Goal: Book appointment/travel/reservation

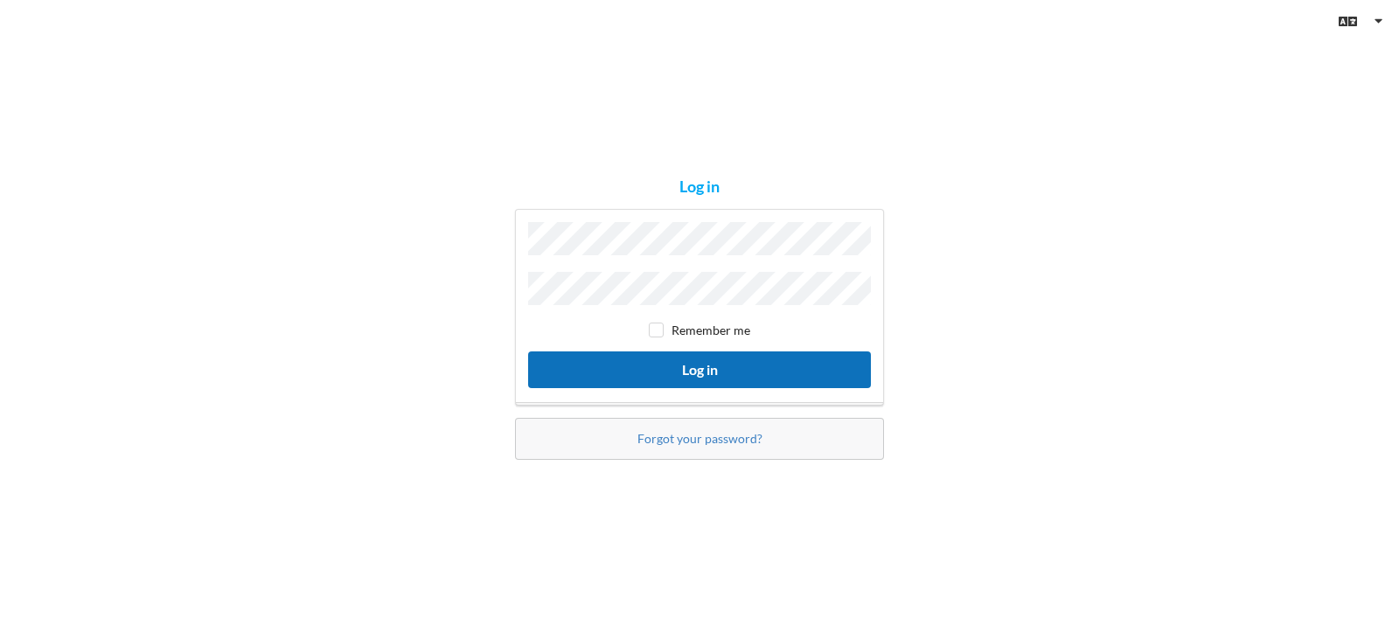
click at [641, 374] on button "Log in" at bounding box center [699, 369] width 343 height 36
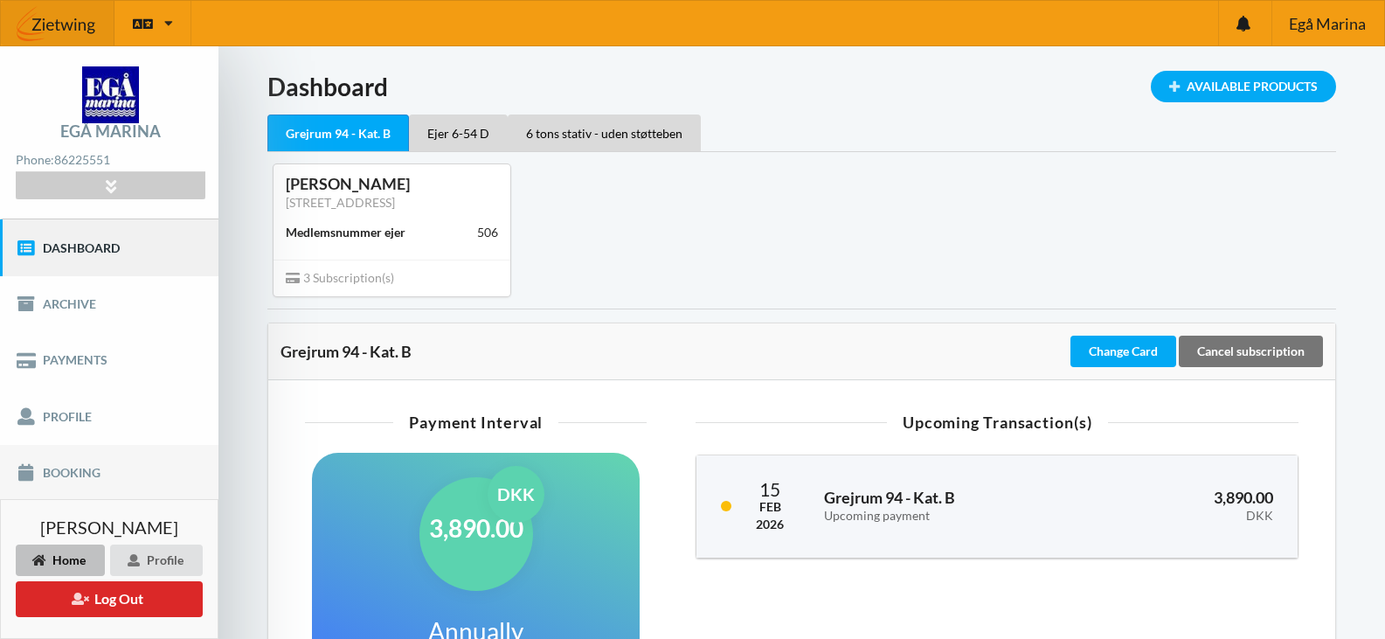
click at [82, 473] on link "Booking" at bounding box center [109, 473] width 219 height 56
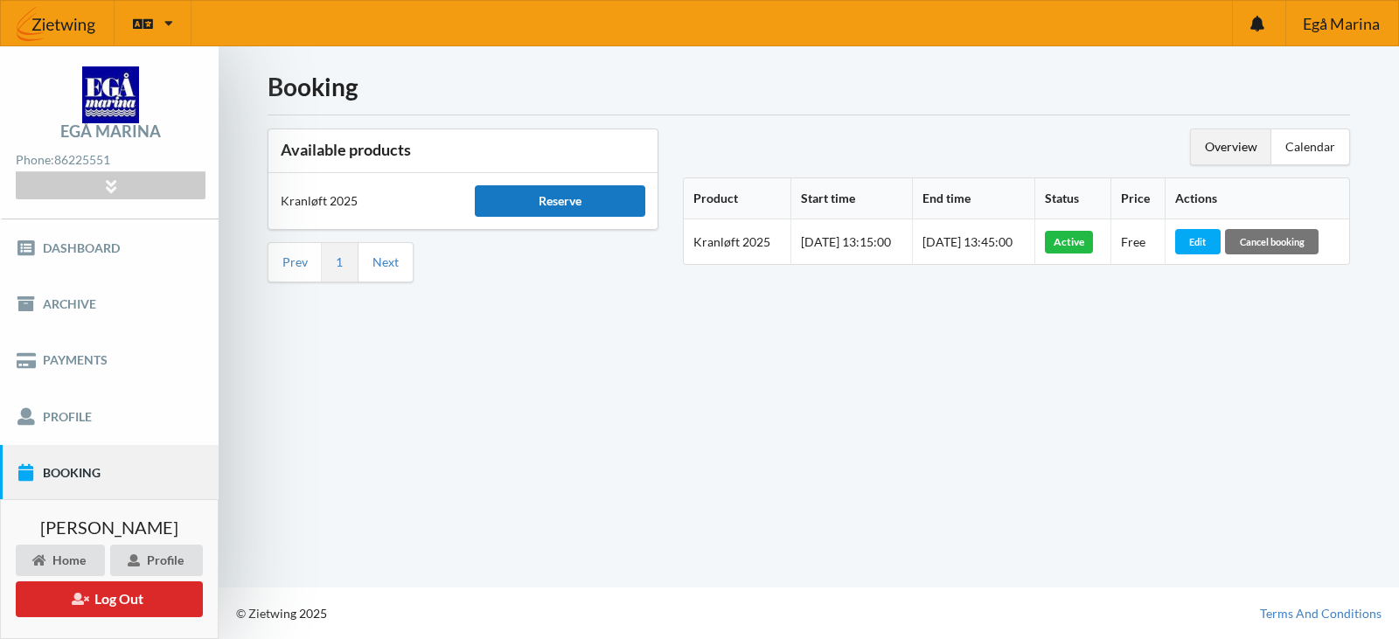
click at [575, 196] on div "Reserve" at bounding box center [560, 200] width 170 height 31
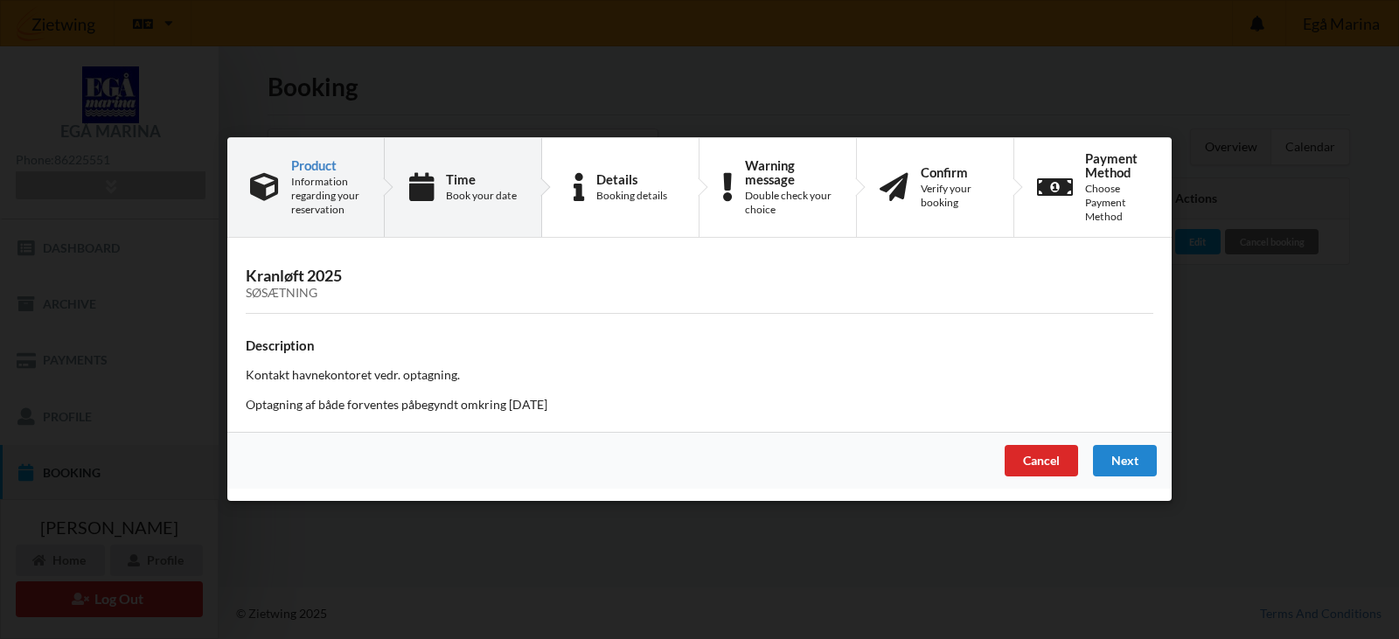
click at [477, 200] on div "Book your date" at bounding box center [481, 196] width 71 height 14
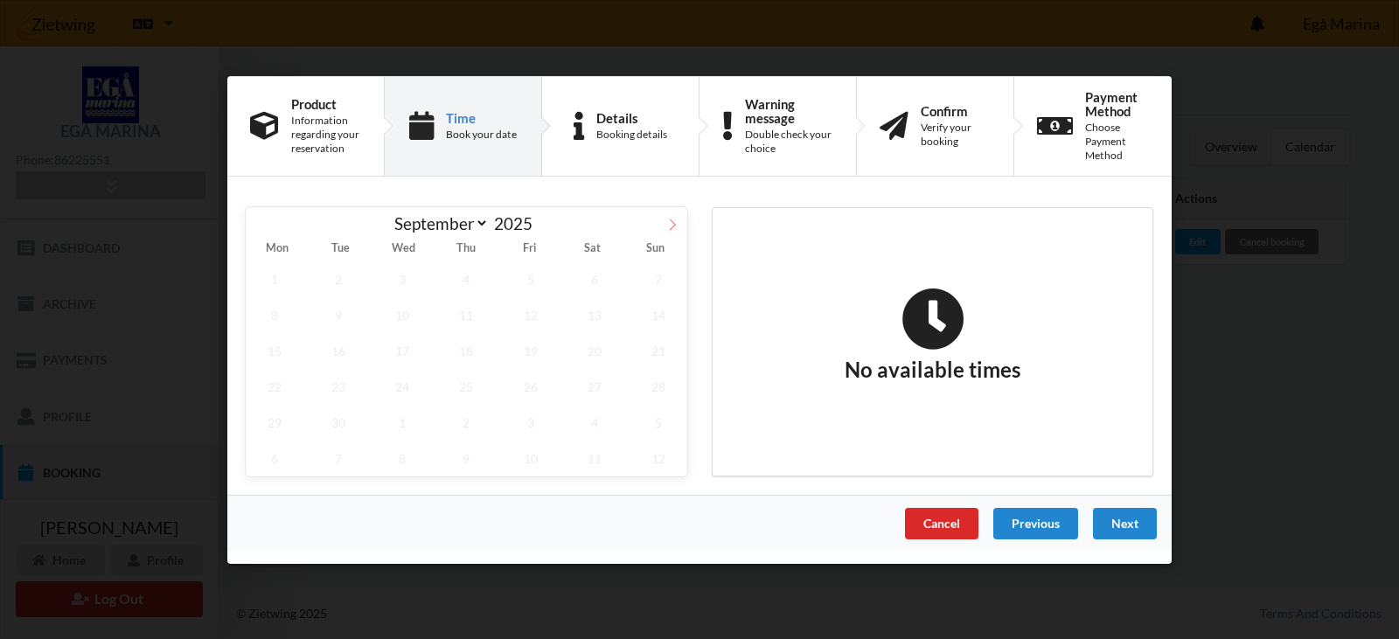
click at [670, 226] on icon at bounding box center [672, 224] width 12 height 12
select select "9"
click at [963, 521] on div "Cancel" at bounding box center [941, 522] width 73 height 31
